Goal: Navigation & Orientation: Find specific page/section

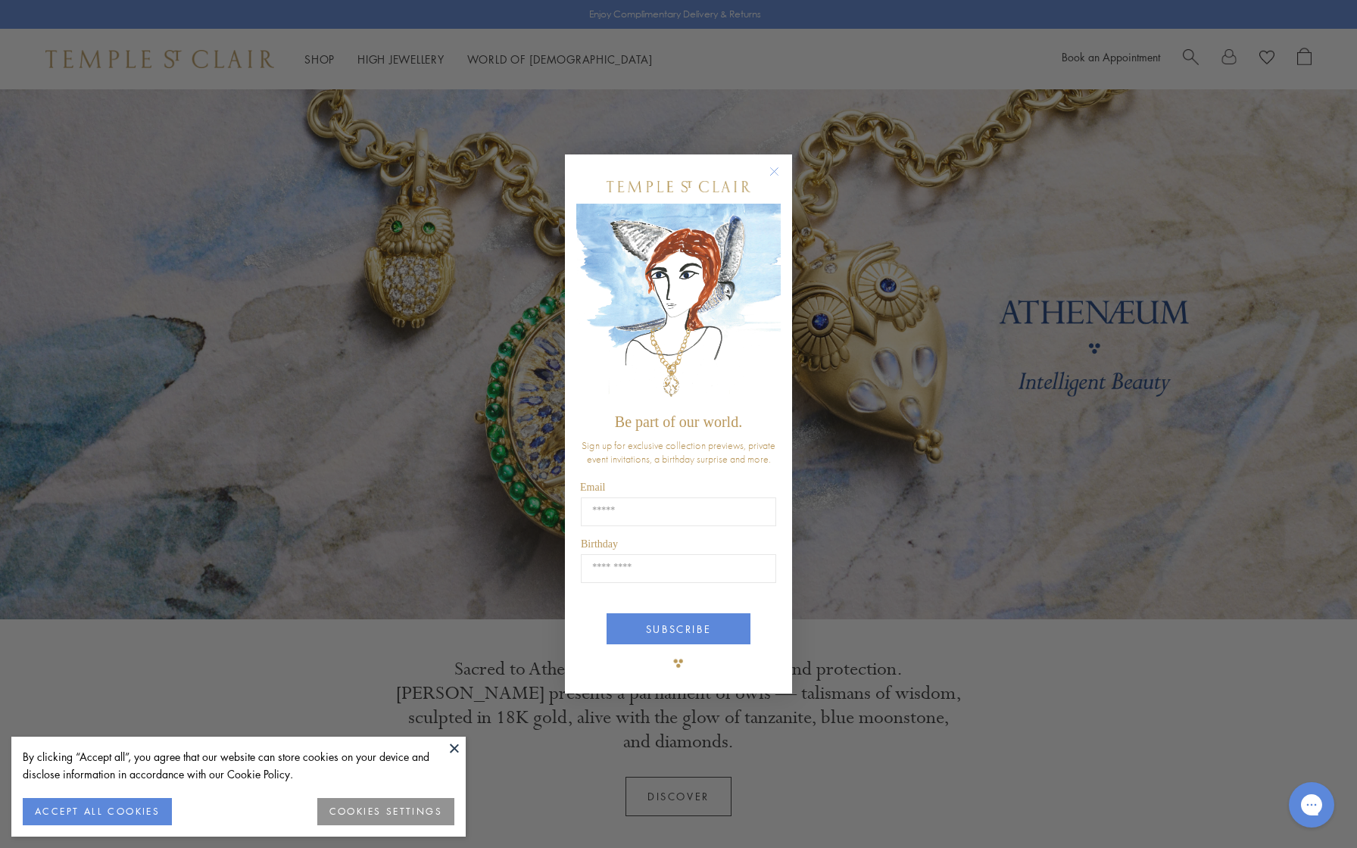
scroll to position [19, 0]
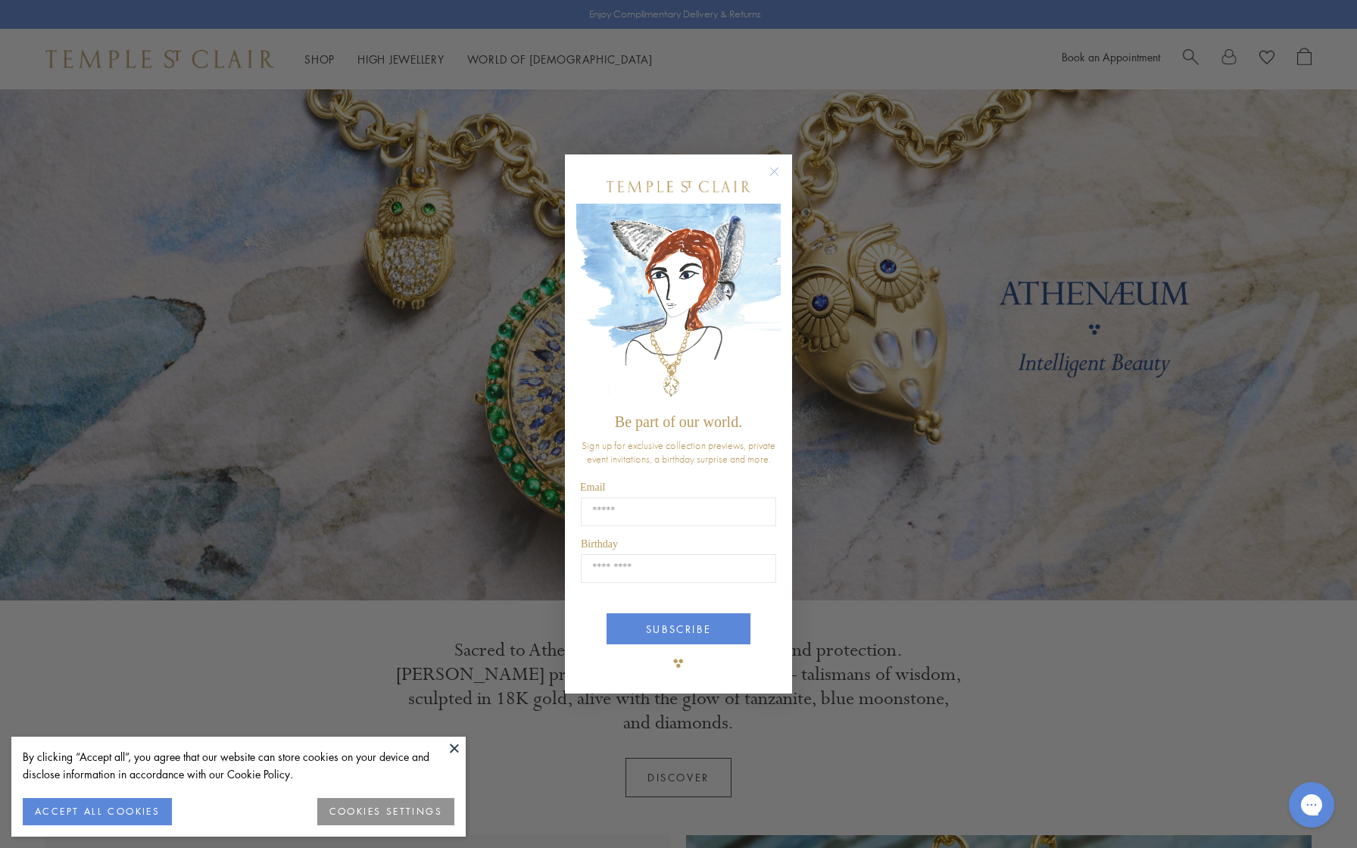
click at [775, 171] on circle "Close dialog" at bounding box center [775, 172] width 18 height 18
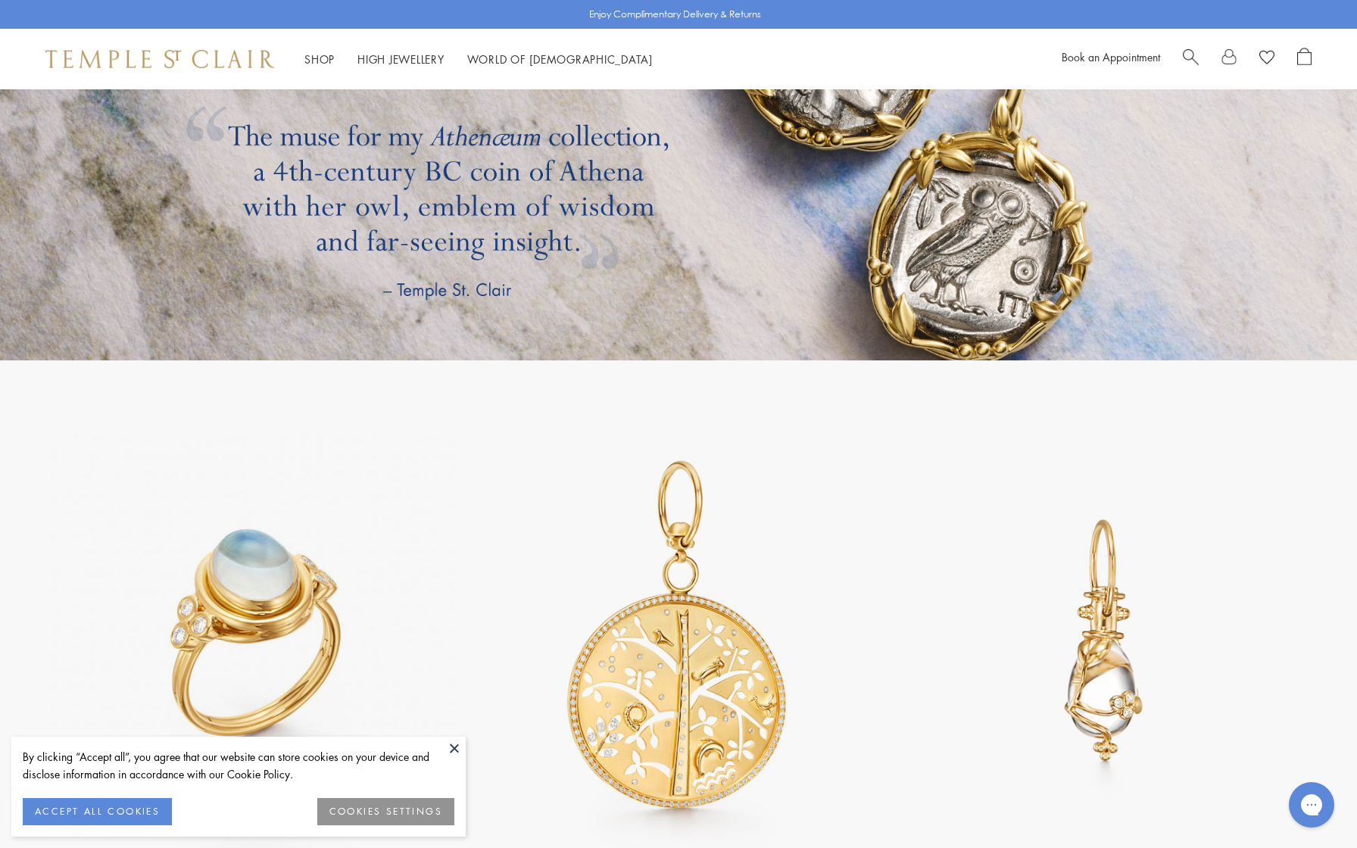
scroll to position [2793, 0]
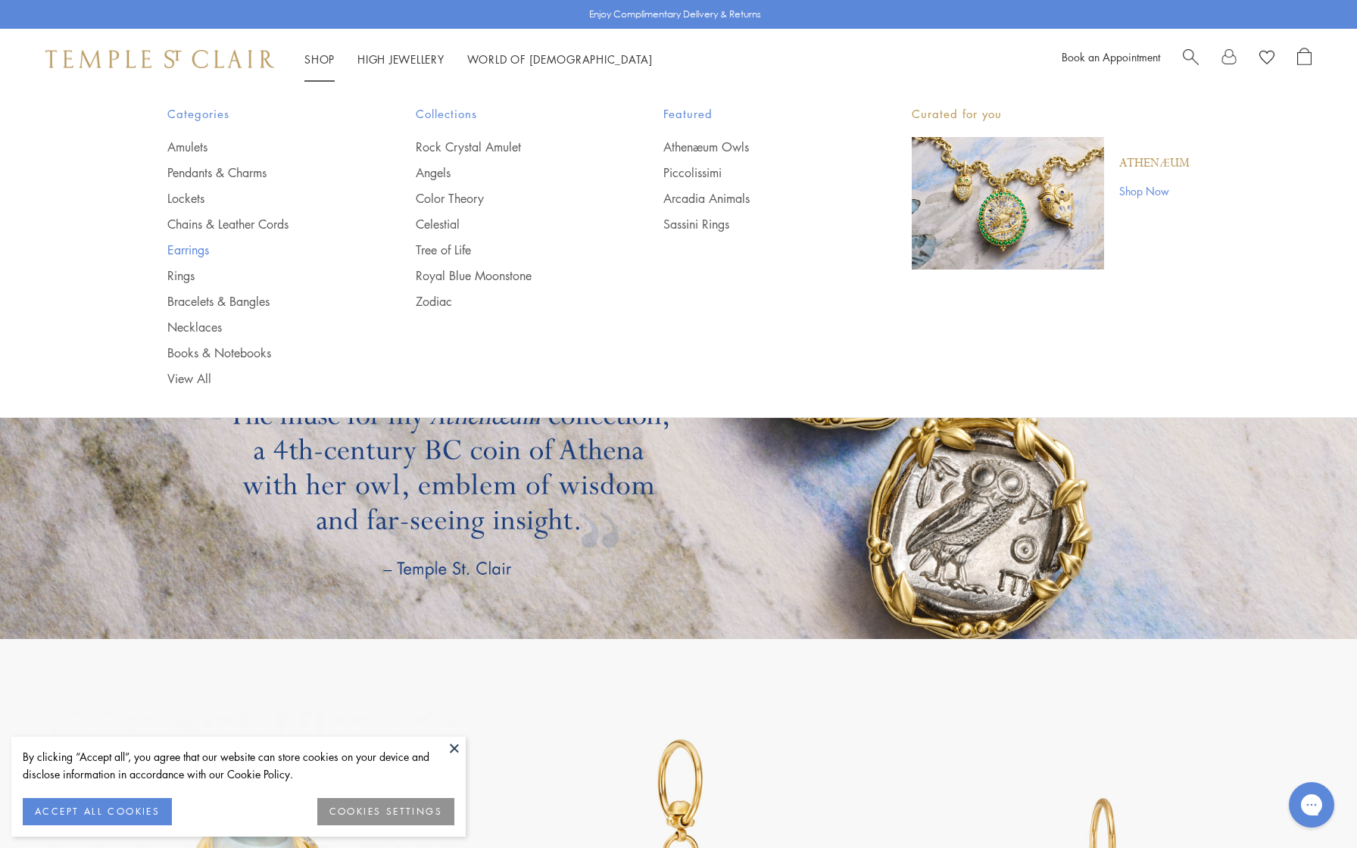
click at [210, 248] on link "Earrings" at bounding box center [261, 250] width 188 height 17
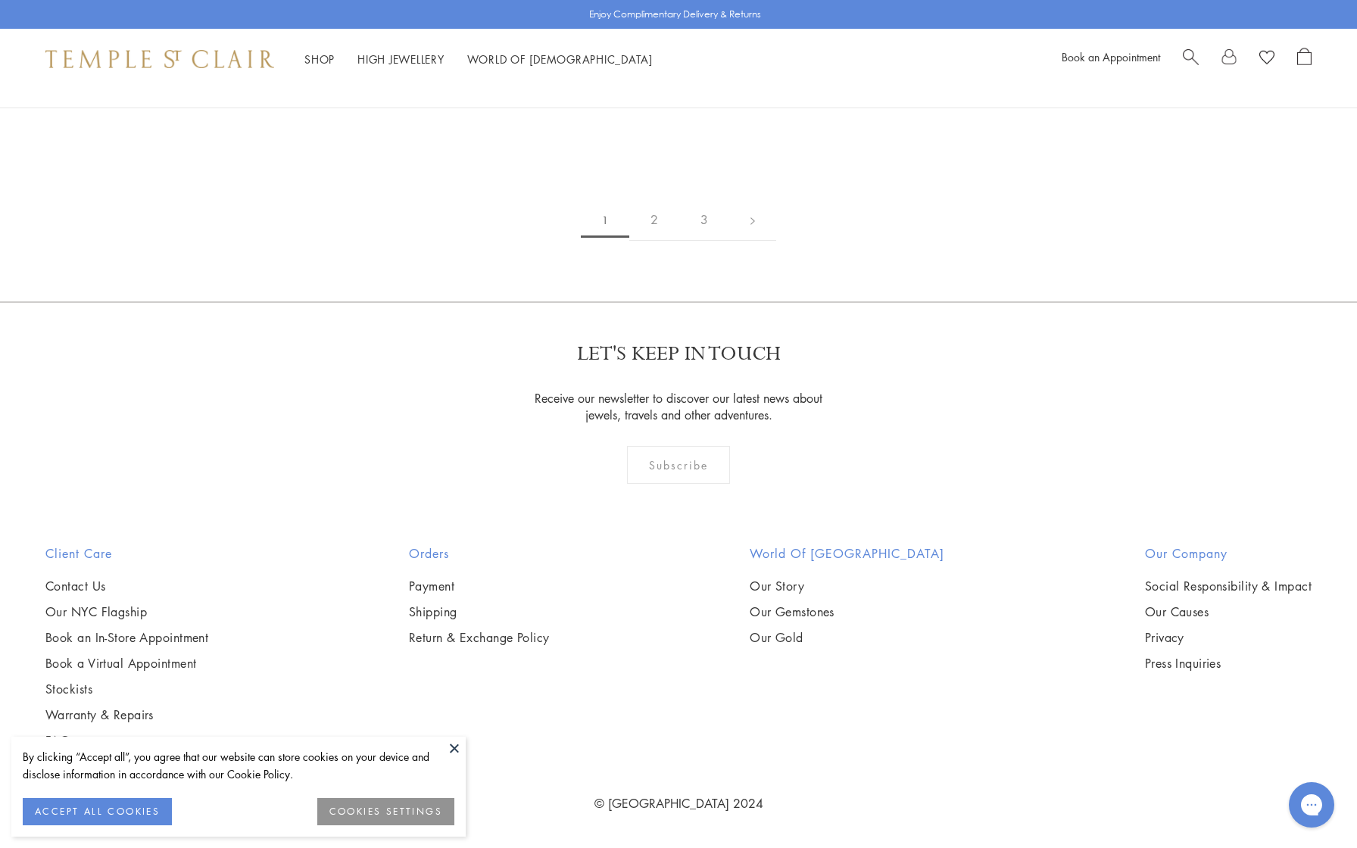
scroll to position [5241, 0]
click at [453, 745] on button at bounding box center [454, 748] width 23 height 23
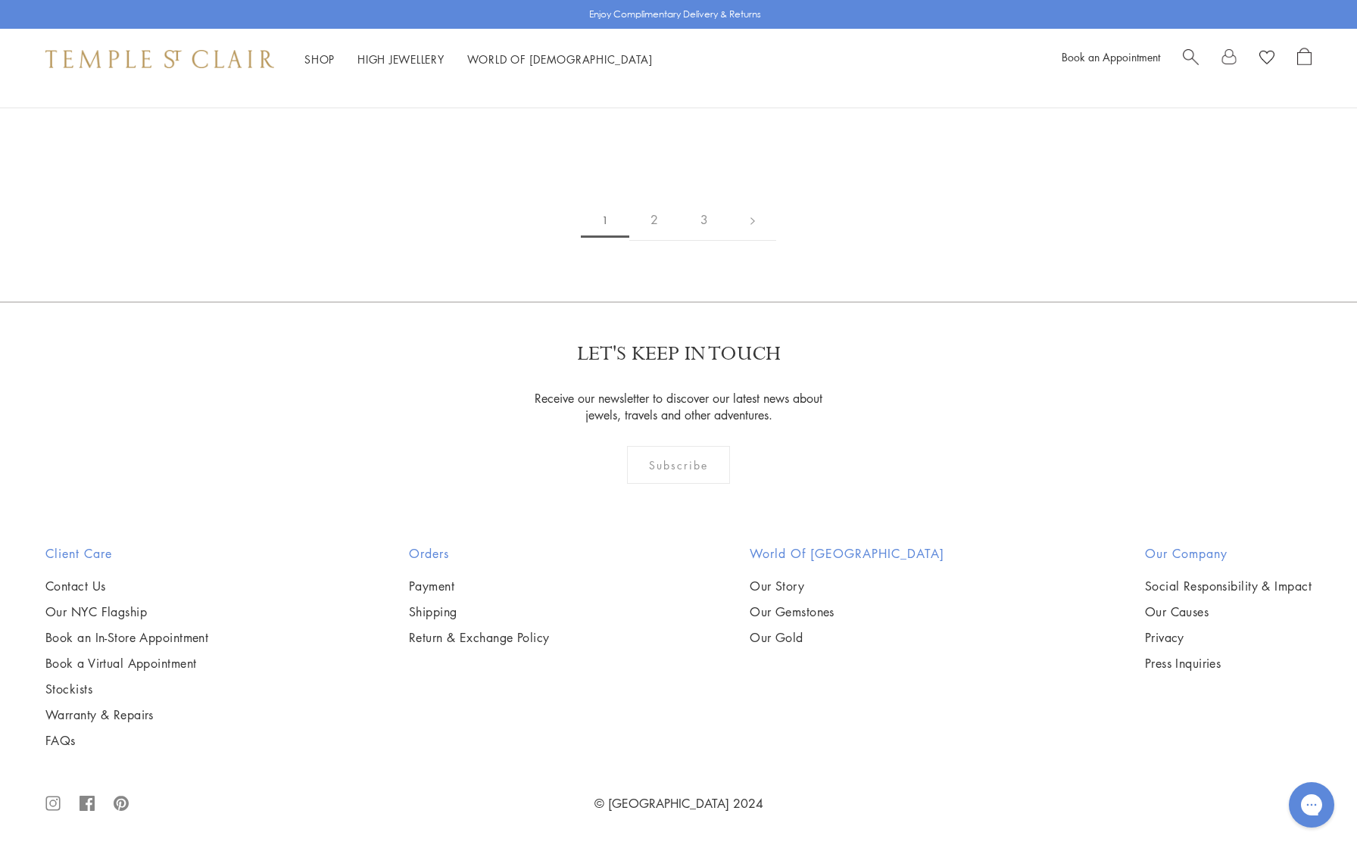
scroll to position [9050, 0]
click at [663, 241] on link "2" at bounding box center [655, 220] width 50 height 42
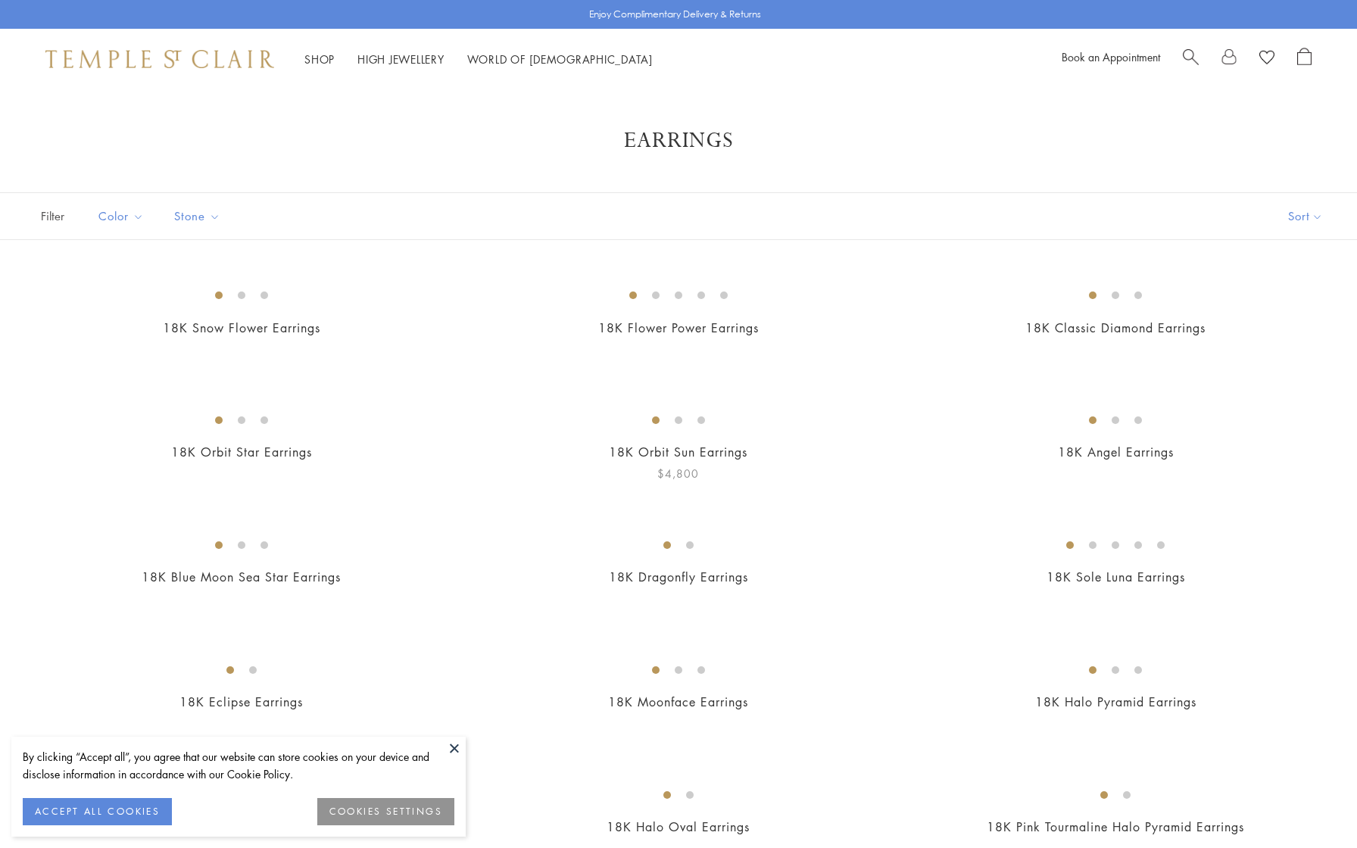
scroll to position [501, 0]
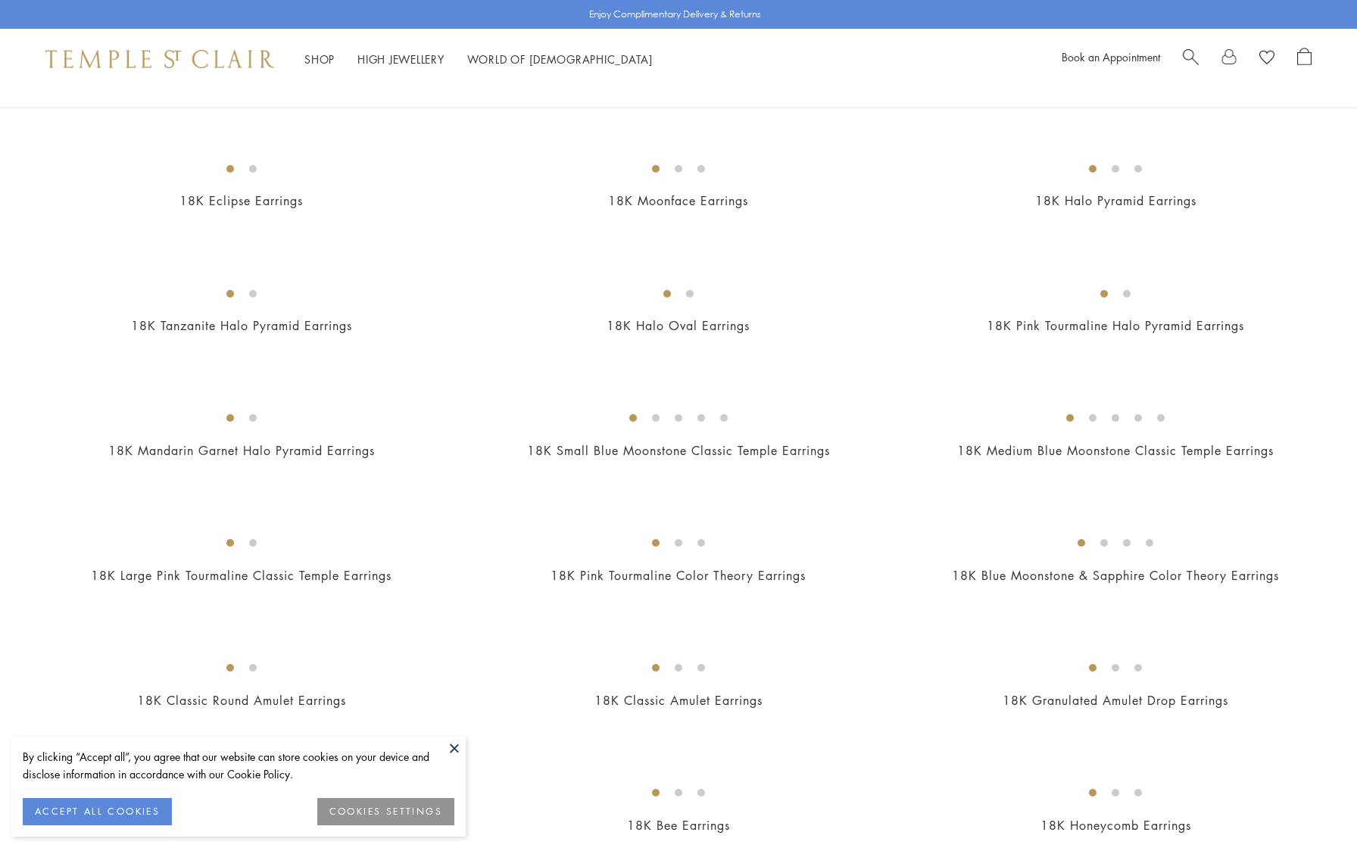
click at [453, 742] on button at bounding box center [454, 748] width 23 height 23
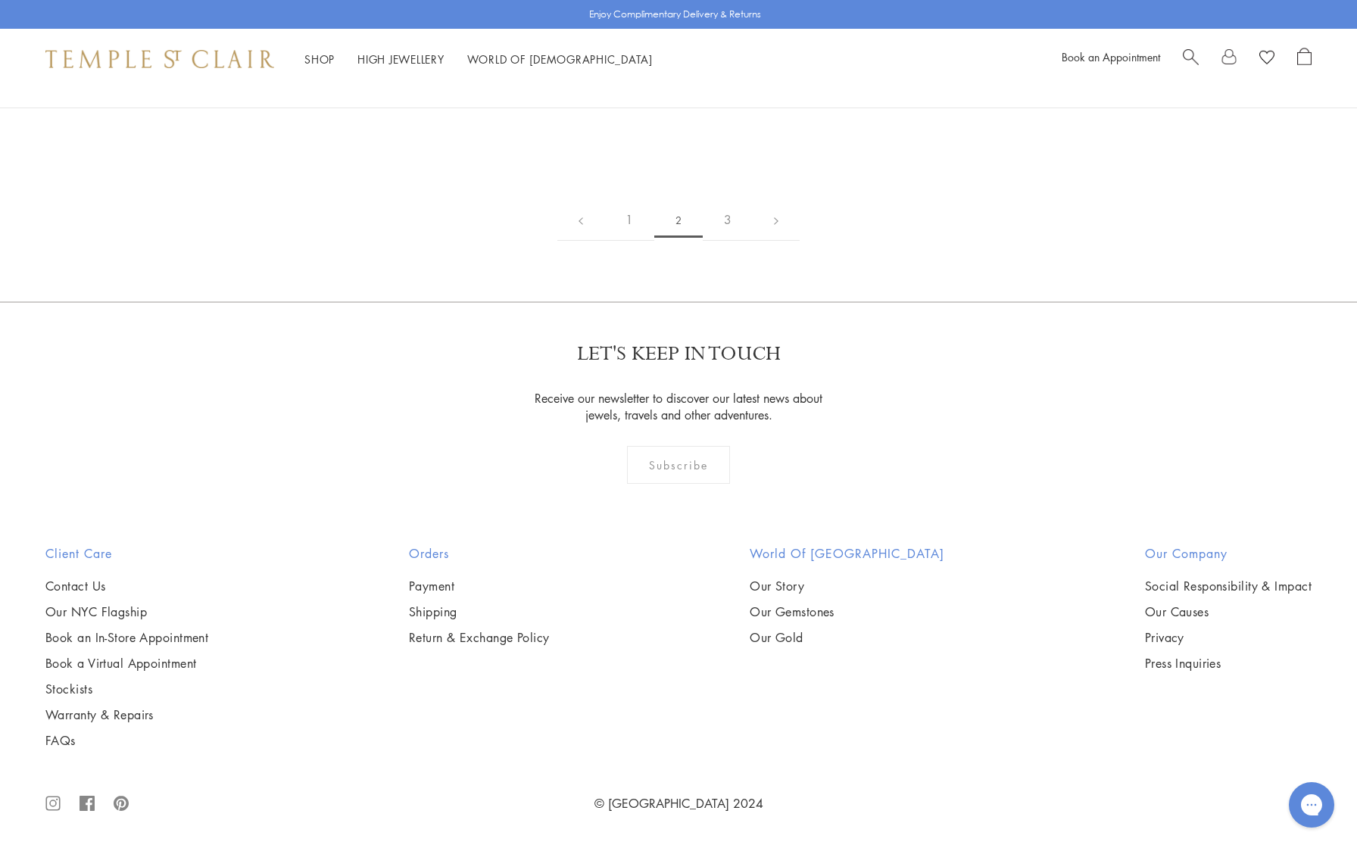
scroll to position [8313, 0]
click at [727, 241] on link "3" at bounding box center [728, 220] width 50 height 42
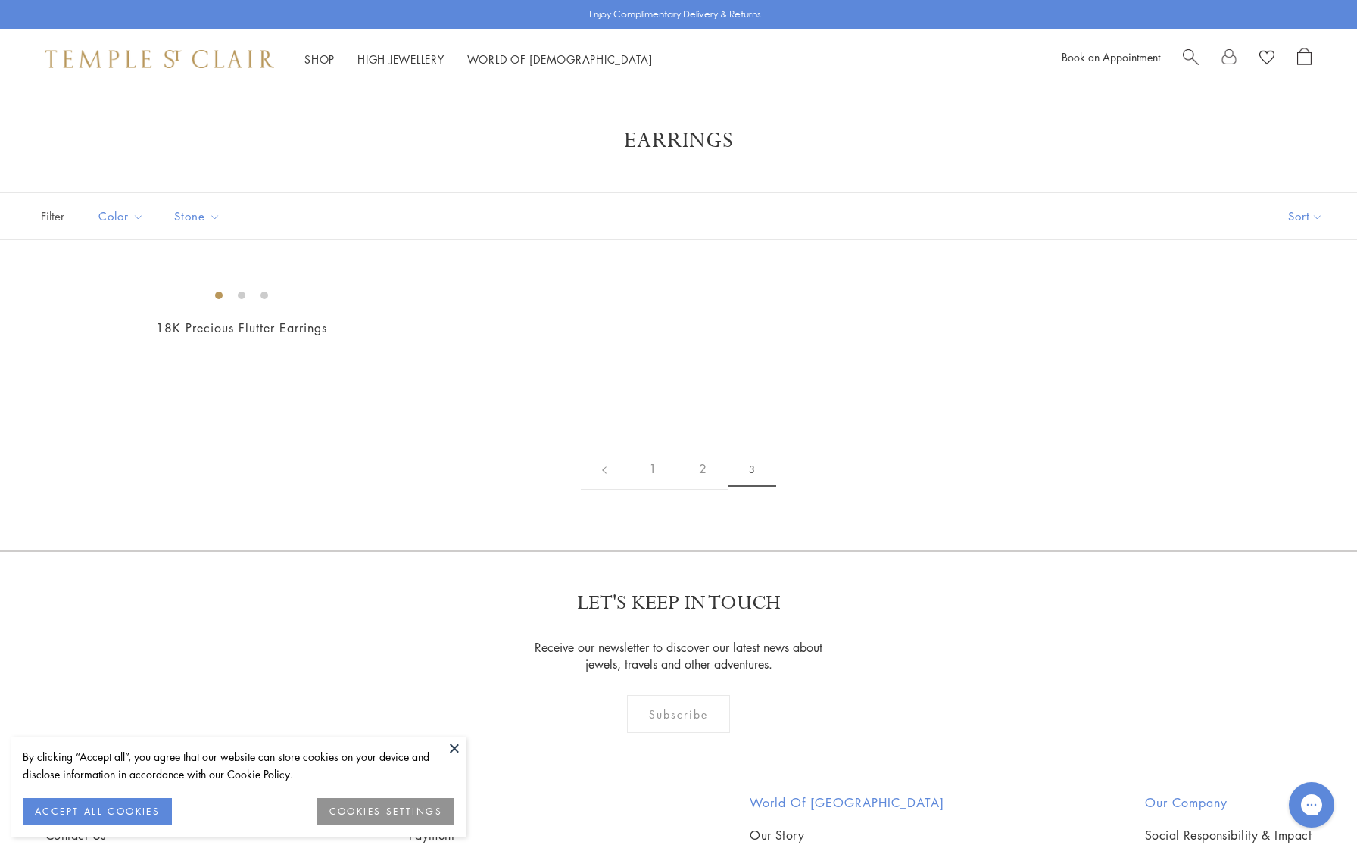
click at [448, 750] on button at bounding box center [454, 748] width 23 height 23
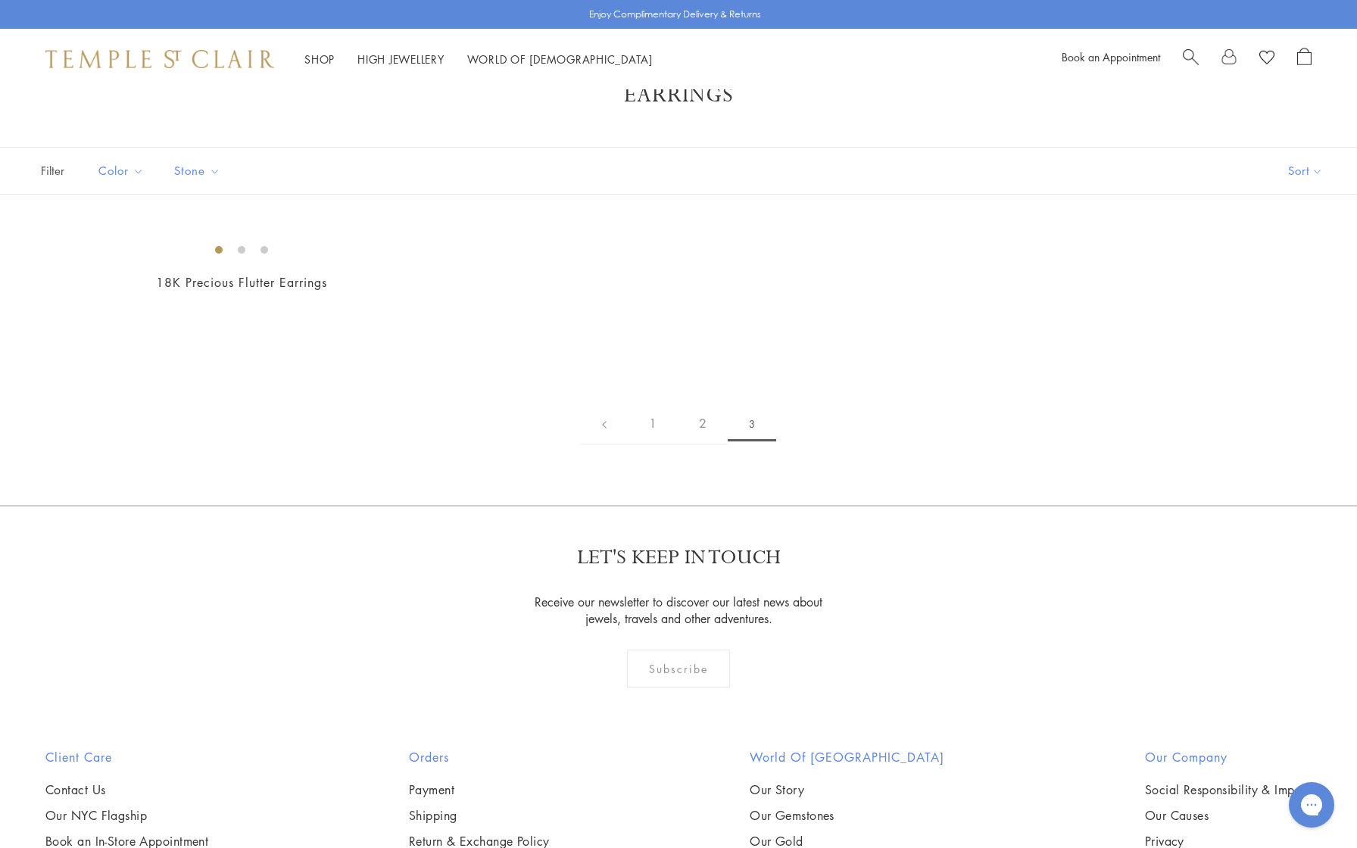
scroll to position [248, 0]
